Goal: Transaction & Acquisition: Purchase product/service

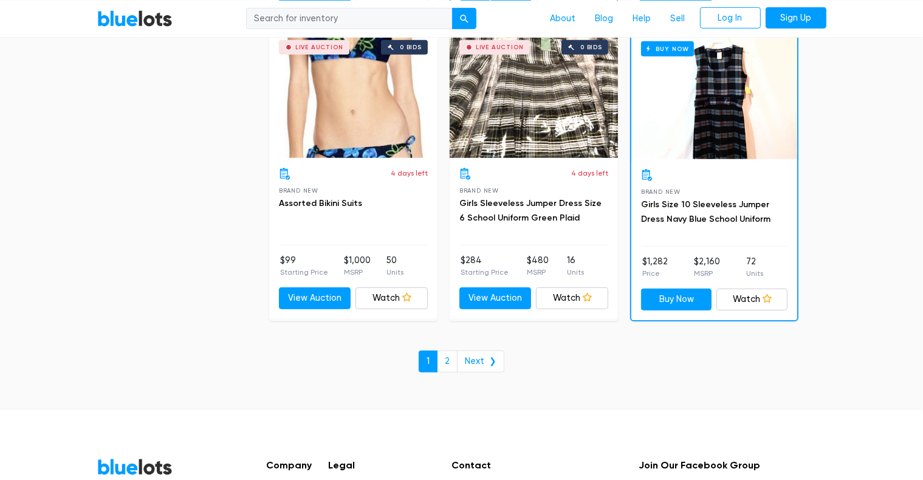
scroll to position [5224, 0]
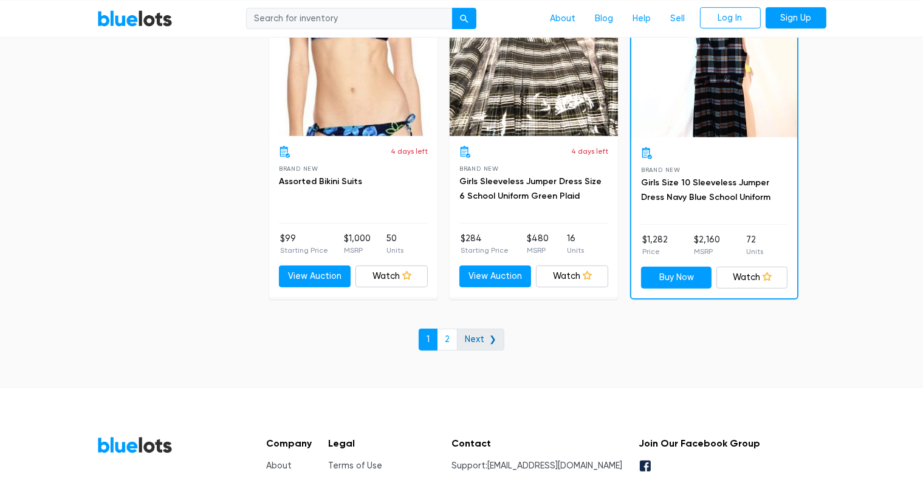
click at [483, 332] on link "Next ❯" at bounding box center [480, 340] width 47 height 22
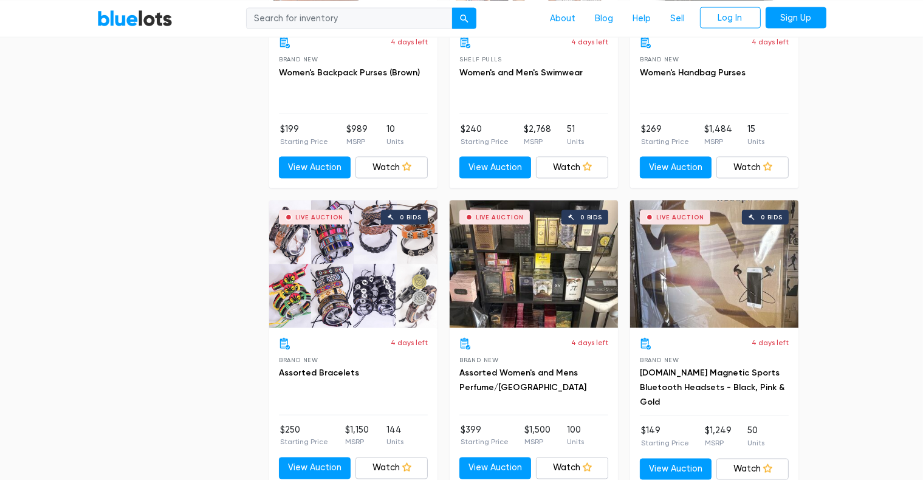
scroll to position [2065, 0]
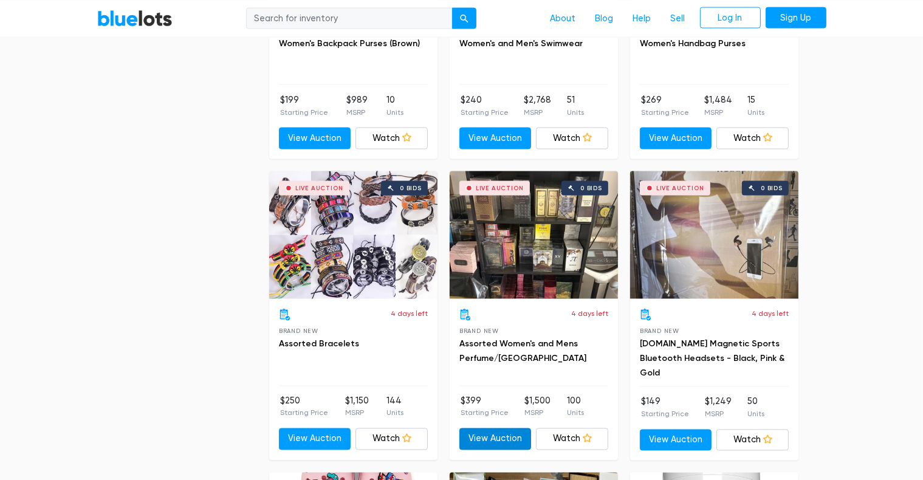
click at [509, 431] on link "View Auction" at bounding box center [495, 439] width 72 height 22
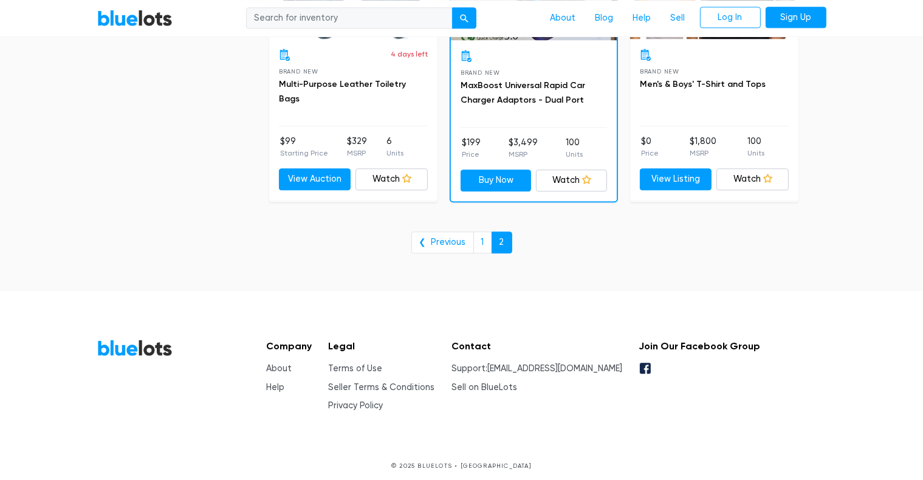
scroll to position [3229, 0]
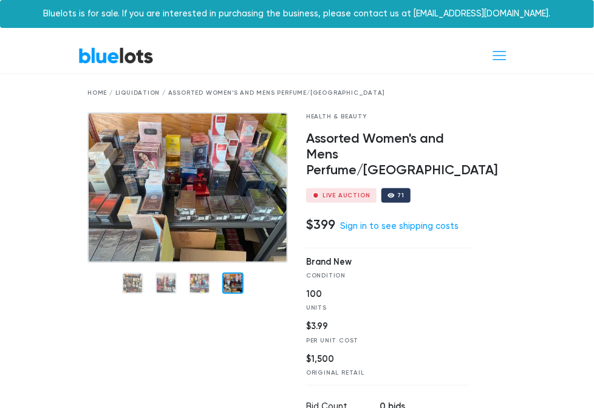
click at [470, 159] on h4 "Assorted Women's and Mens Perfume/[GEOGRAPHIC_DATA]" at bounding box center [388, 154] width 164 height 47
drag, startPoint x: 522, startPoint y: 144, endPoint x: 572, endPoint y: 135, distance: 49.9
click at [516, 140] on div "Health & Beauty Assorted Women's and Mens Perfume/cologne Live Auction 71 $399 …" at bounding box center [296, 410] width 437 height 596
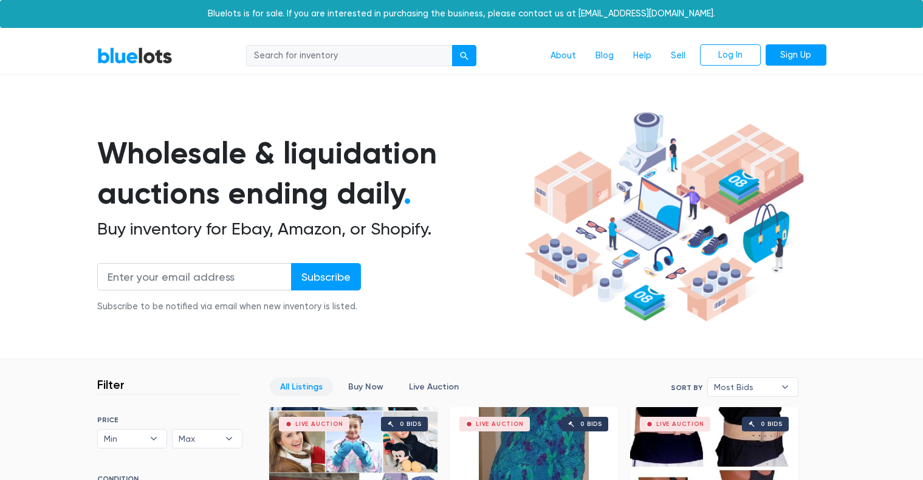
scroll to position [5224, 0]
